Goal: Complete application form: Complete application form

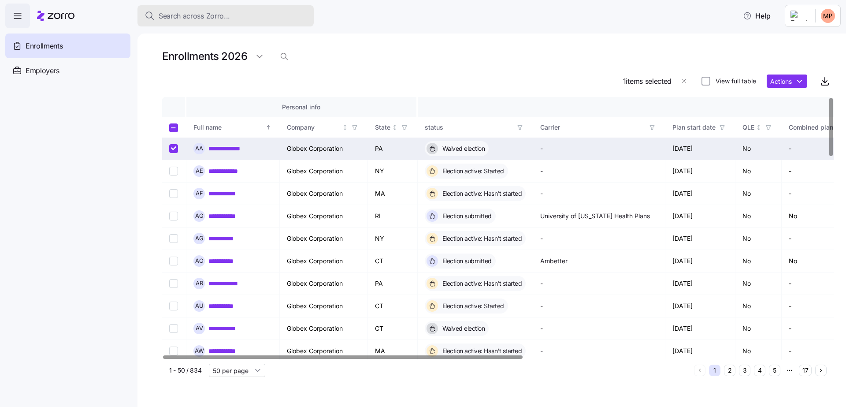
click at [266, 22] on button "Search across Zorro..." at bounding box center [225, 15] width 176 height 21
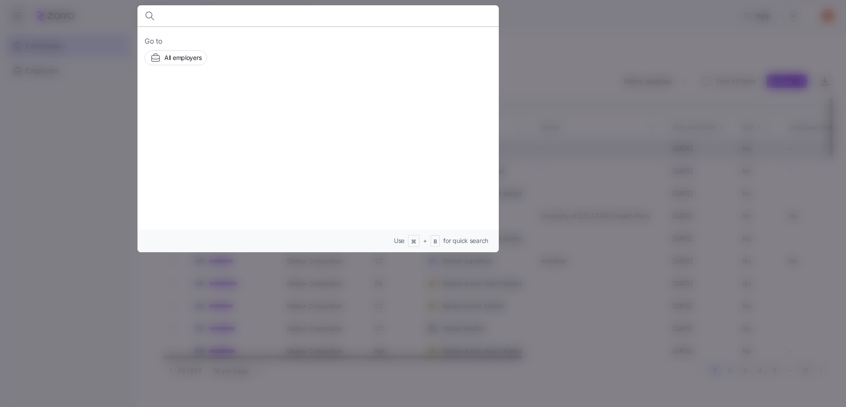
type input "ב"
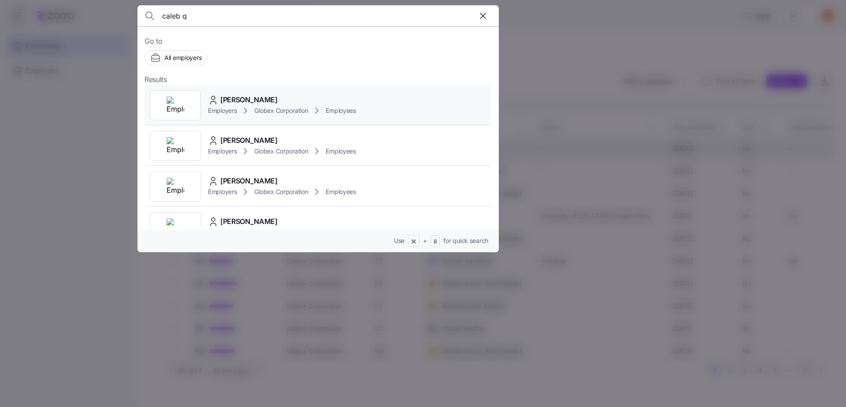
type input "caleb q"
click at [271, 92] on div "[PERSON_NAME] Employers Globex Corporation Employees" at bounding box center [317, 105] width 347 height 41
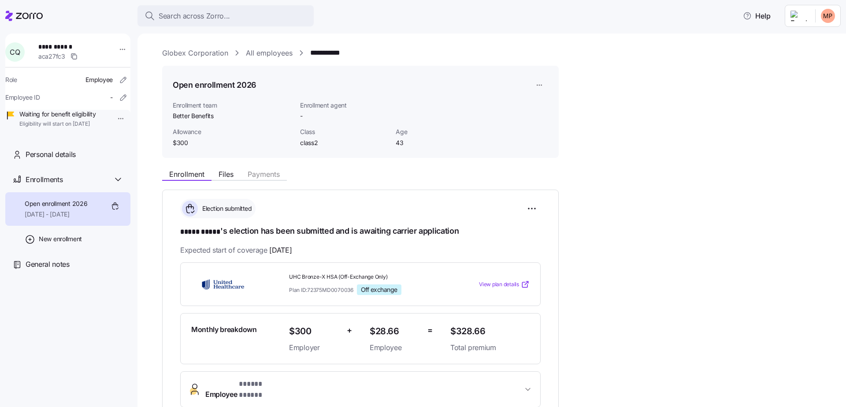
scroll to position [166, 0]
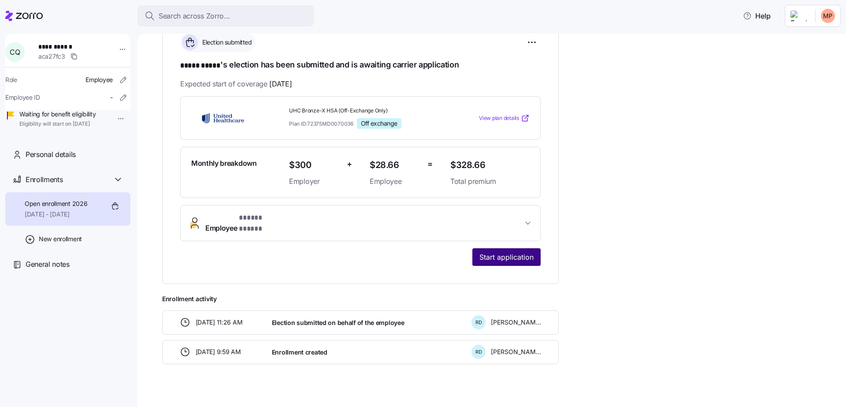
click at [518, 252] on button "Start application" at bounding box center [506, 257] width 68 height 18
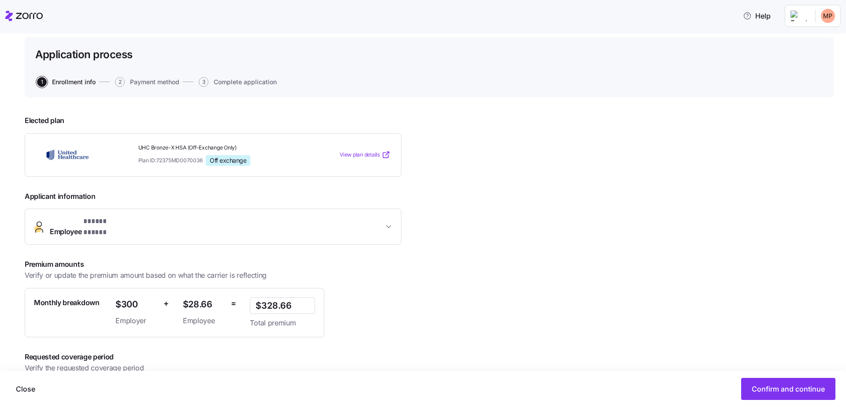
scroll to position [87, 0]
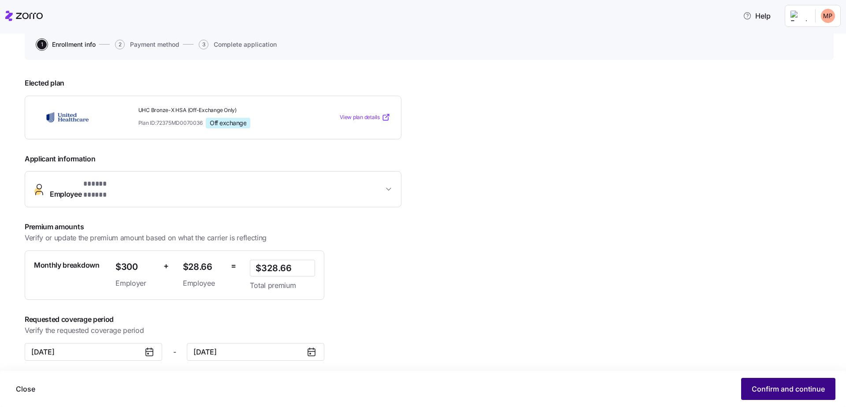
click at [797, 380] on button "Confirm and continue" at bounding box center [788, 389] width 94 height 22
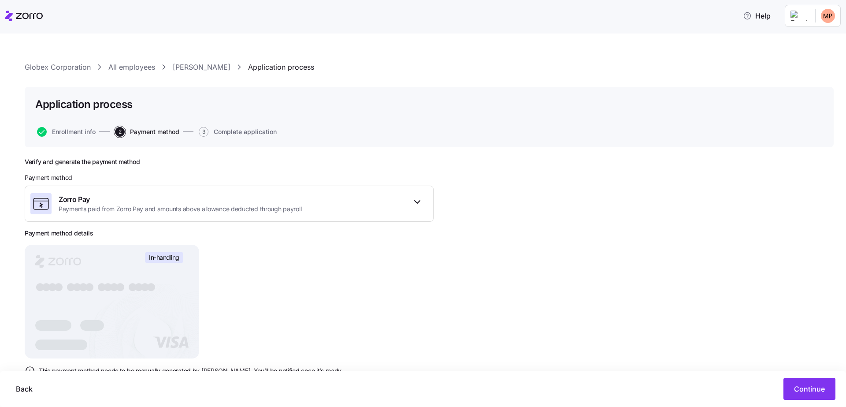
scroll to position [30, 0]
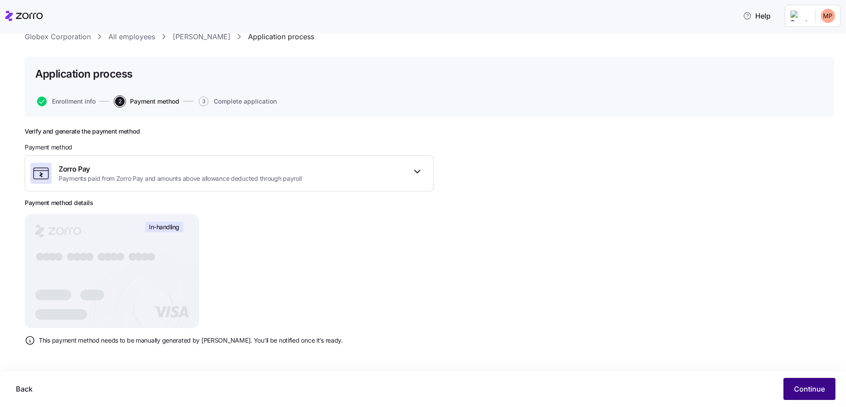
click at [807, 389] on span "Continue" at bounding box center [809, 388] width 31 height 11
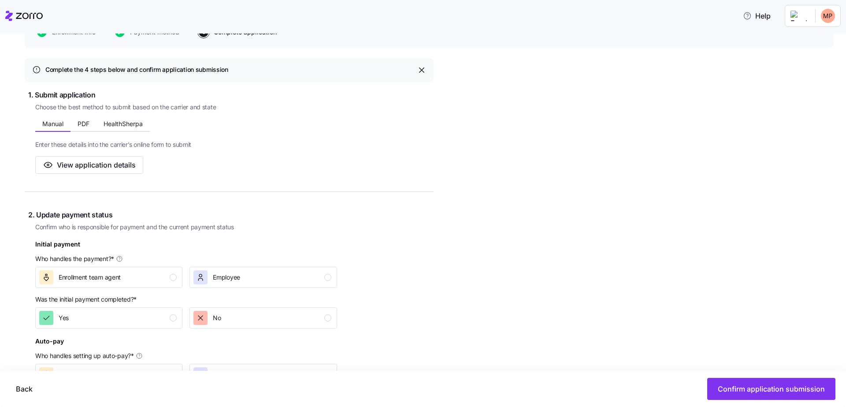
scroll to position [42, 0]
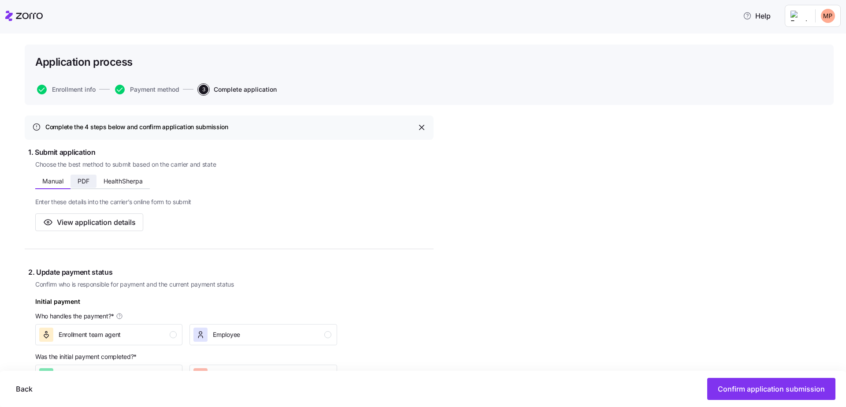
click at [85, 179] on span "PDF" at bounding box center [84, 181] width 12 height 6
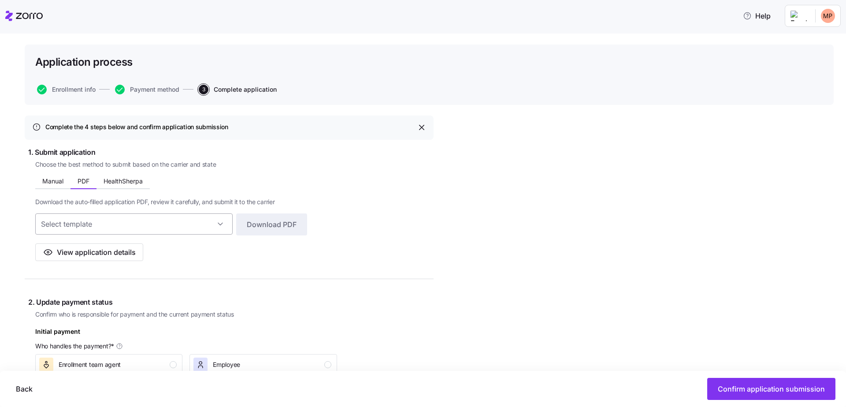
click at [188, 222] on input at bounding box center [133, 223] width 197 height 21
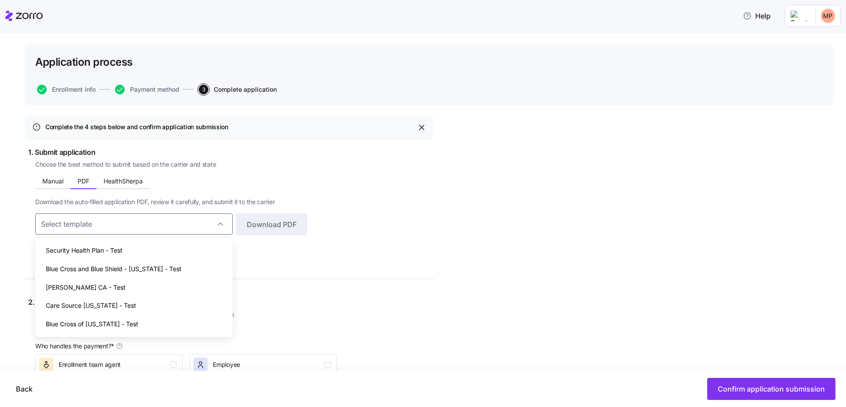
click at [168, 254] on div "Security Health Plan - Test" at bounding box center [134, 250] width 190 height 19
type input "Security Health Plan - Test"
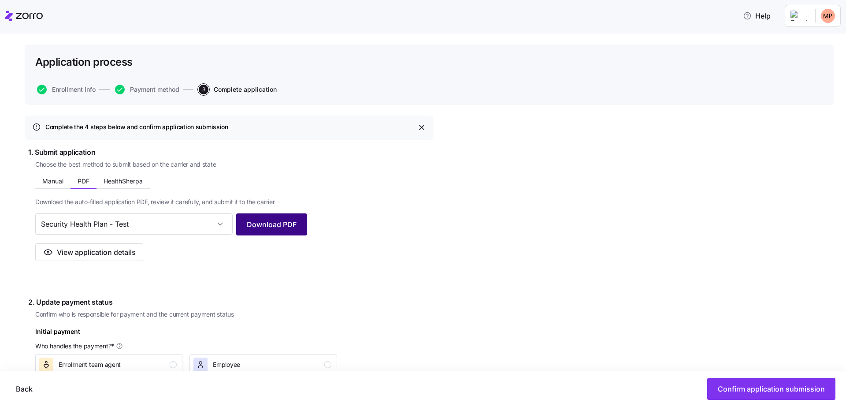
click at [287, 227] on span "Download PDF" at bounding box center [272, 224] width 50 height 11
click at [127, 174] on button "HealthSherpa" at bounding box center [122, 180] width 53 height 13
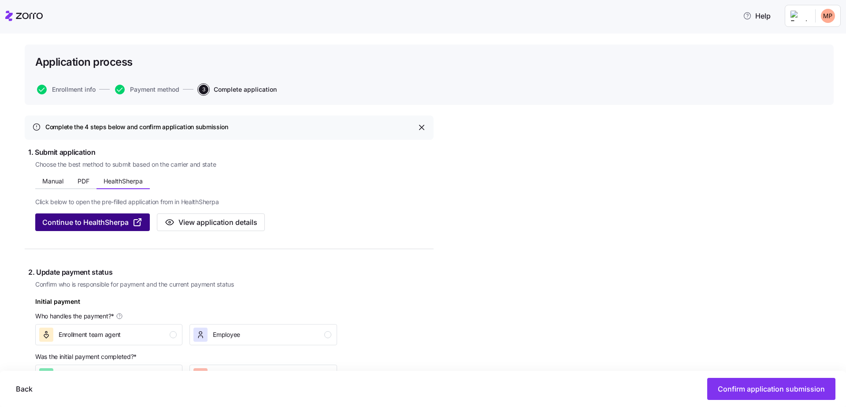
click at [118, 221] on span "Continue to HealthSherpa" at bounding box center [85, 222] width 86 height 11
click at [122, 222] on span "Continue to HealthSherpa" at bounding box center [85, 222] width 86 height 11
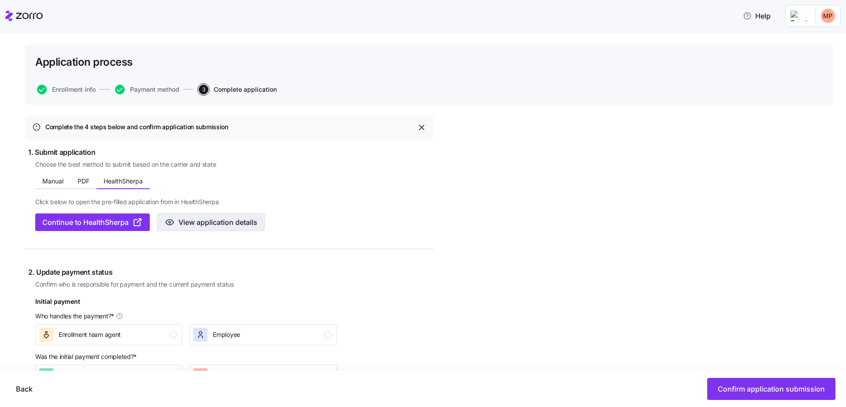
click at [215, 221] on span "View application details" at bounding box center [217, 222] width 79 height 11
